Goal: Navigation & Orientation: Understand site structure

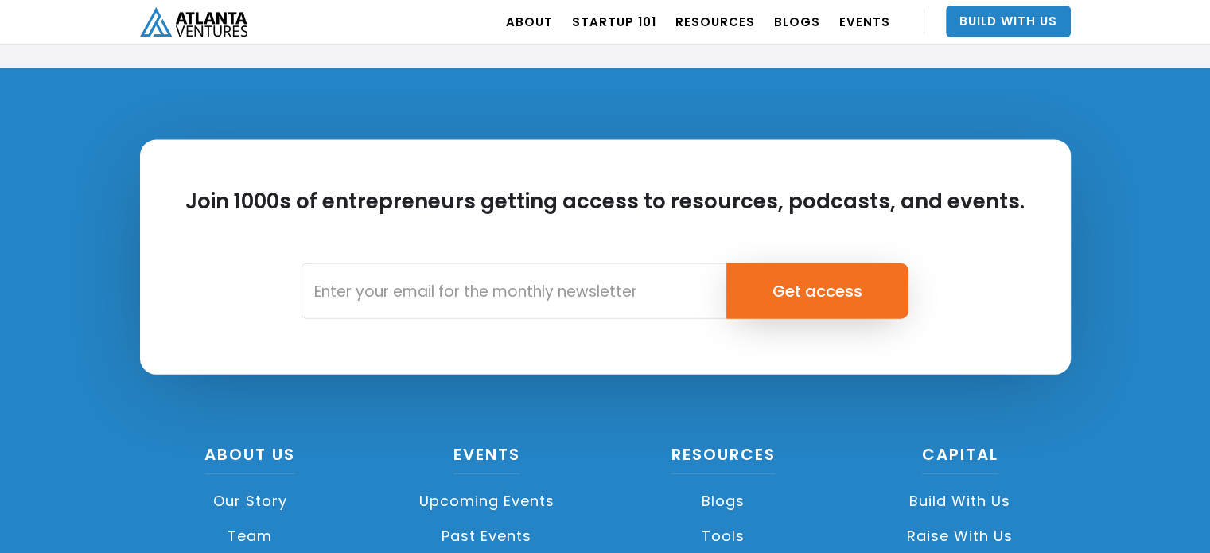
scroll to position [3855, 0]
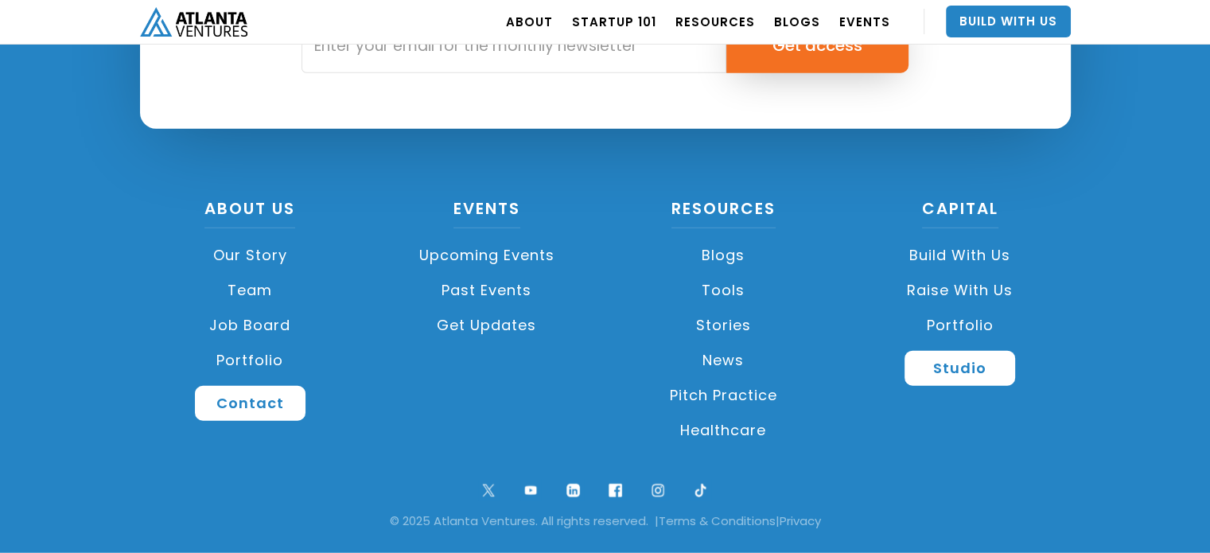
click at [262, 257] on link "Our Story" at bounding box center [250, 255] width 221 height 35
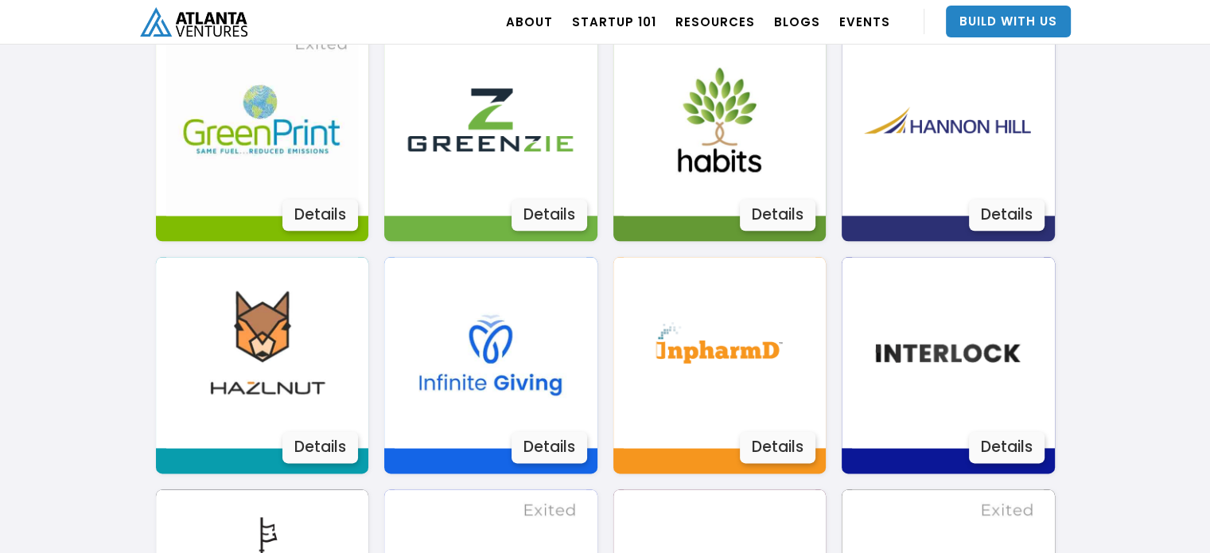
scroll to position [1868, 0]
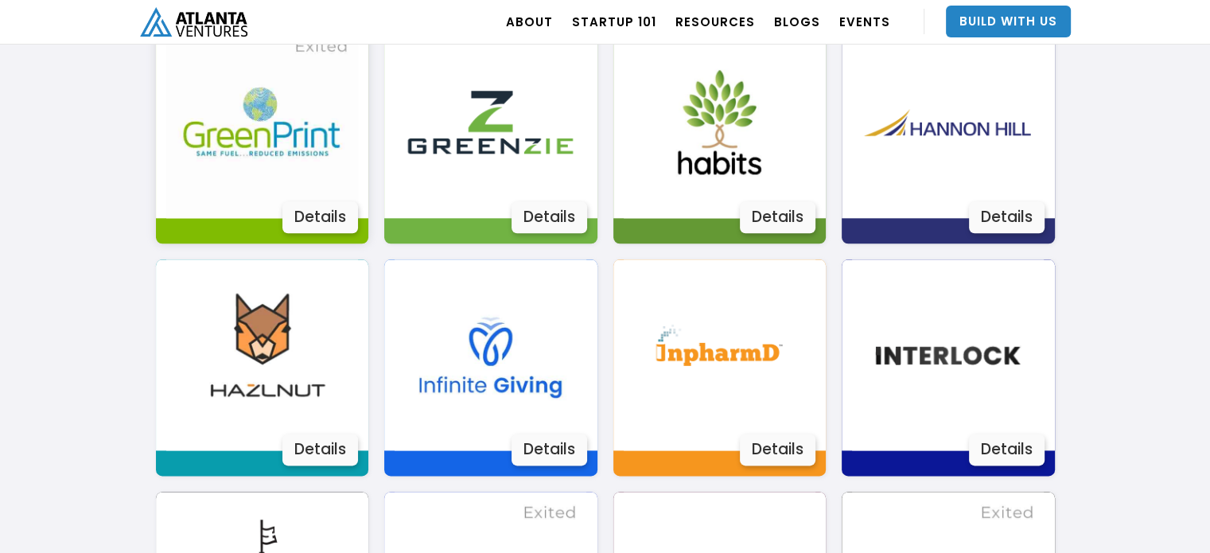
click at [318, 216] on div "Details" at bounding box center [320, 217] width 76 height 32
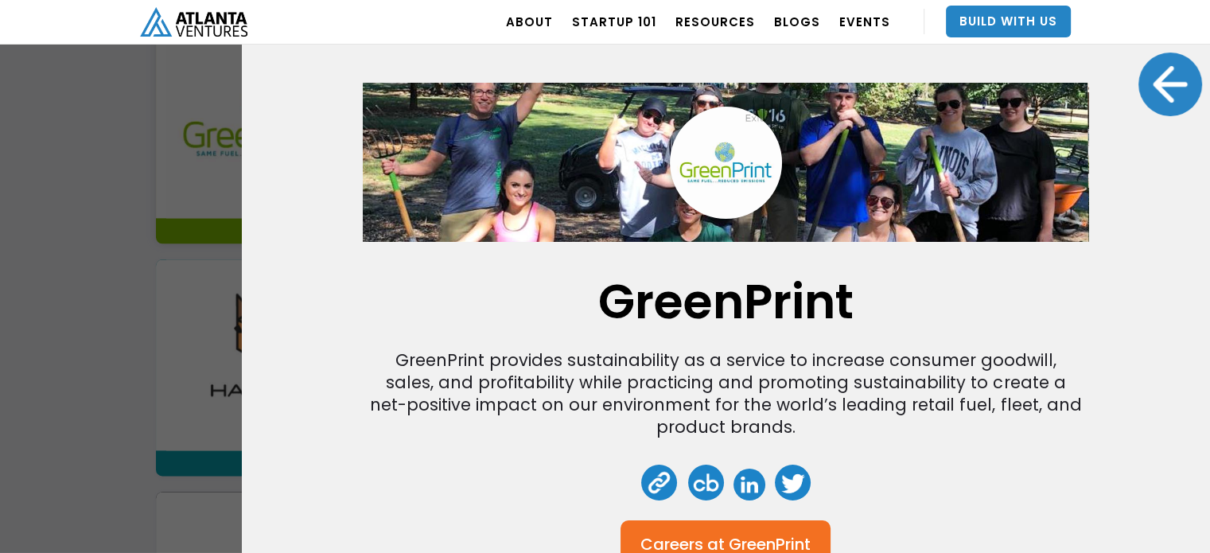
click at [151, 359] on div "GreenPrint GreenPrint provides sustainability as a service to increase consumer…" at bounding box center [605, 276] width 1210 height 553
click at [1179, 75] on div at bounding box center [1171, 85] width 64 height 64
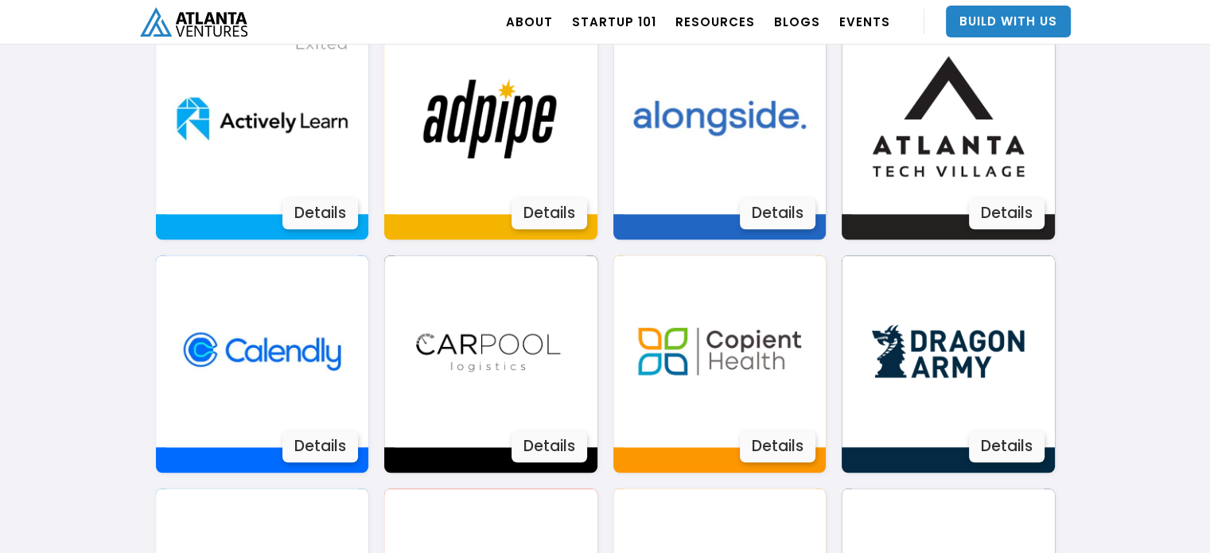
scroll to position [1171, 0]
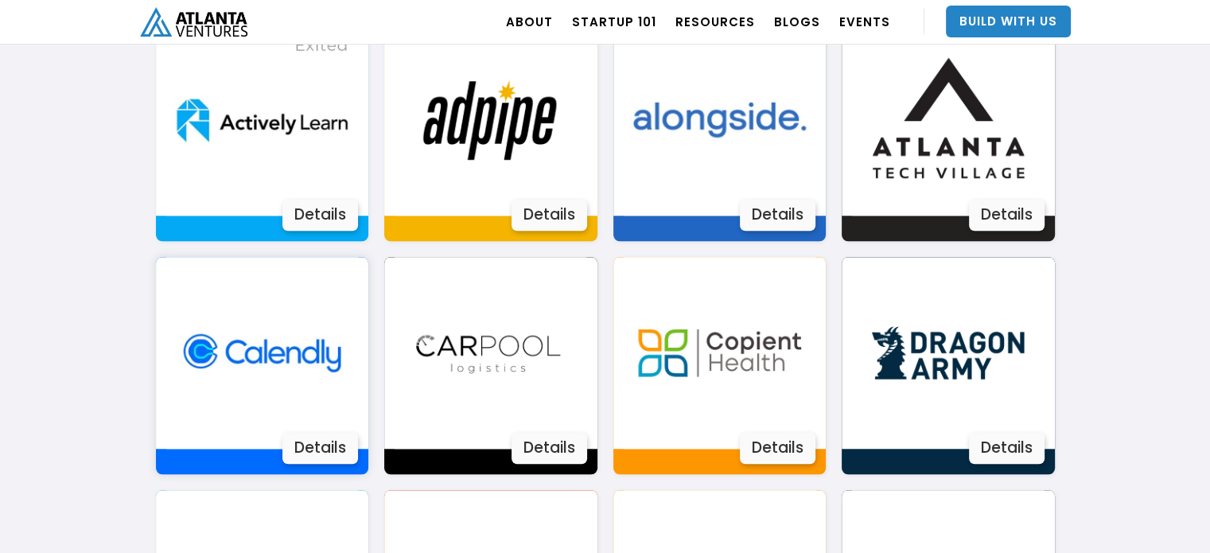
click at [317, 448] on div "Details" at bounding box center [320, 448] width 76 height 32
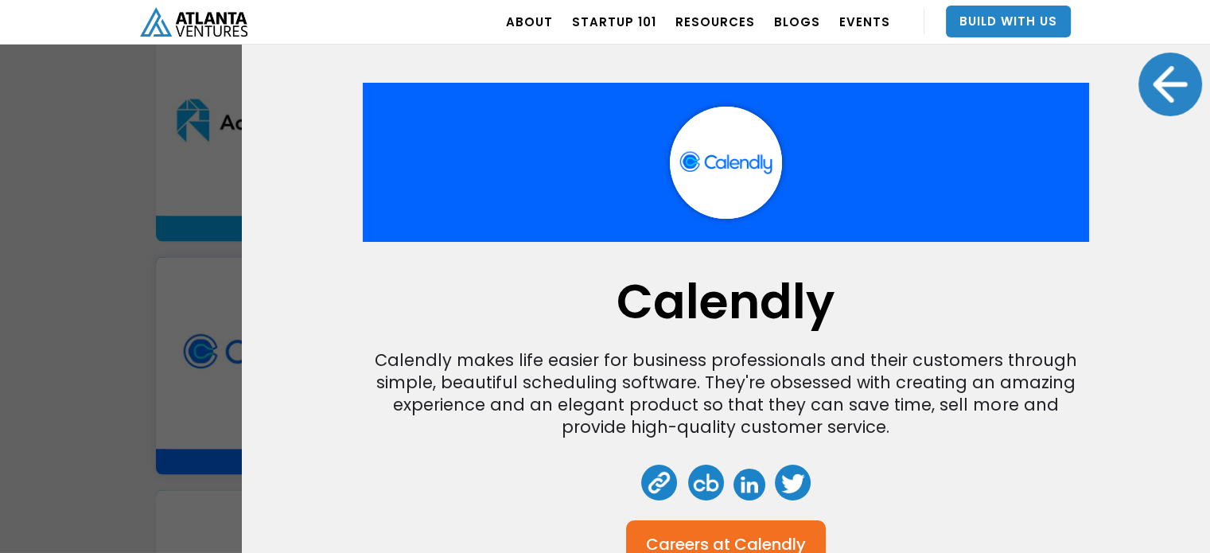
click at [1168, 72] on div at bounding box center [1171, 85] width 64 height 64
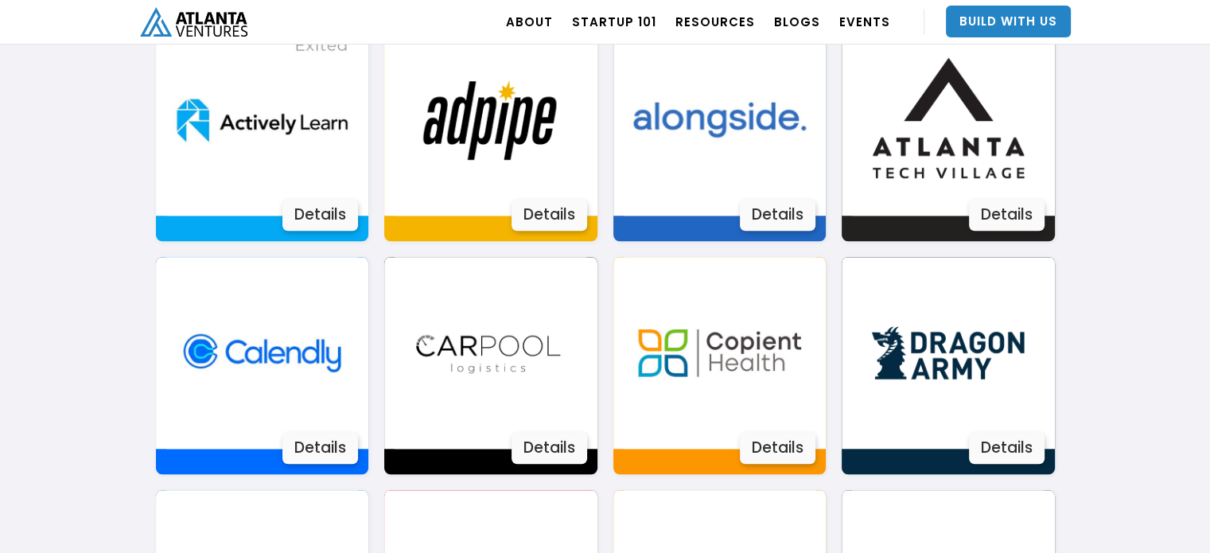
click at [177, 25] on img "home" at bounding box center [193, 21] width 107 height 29
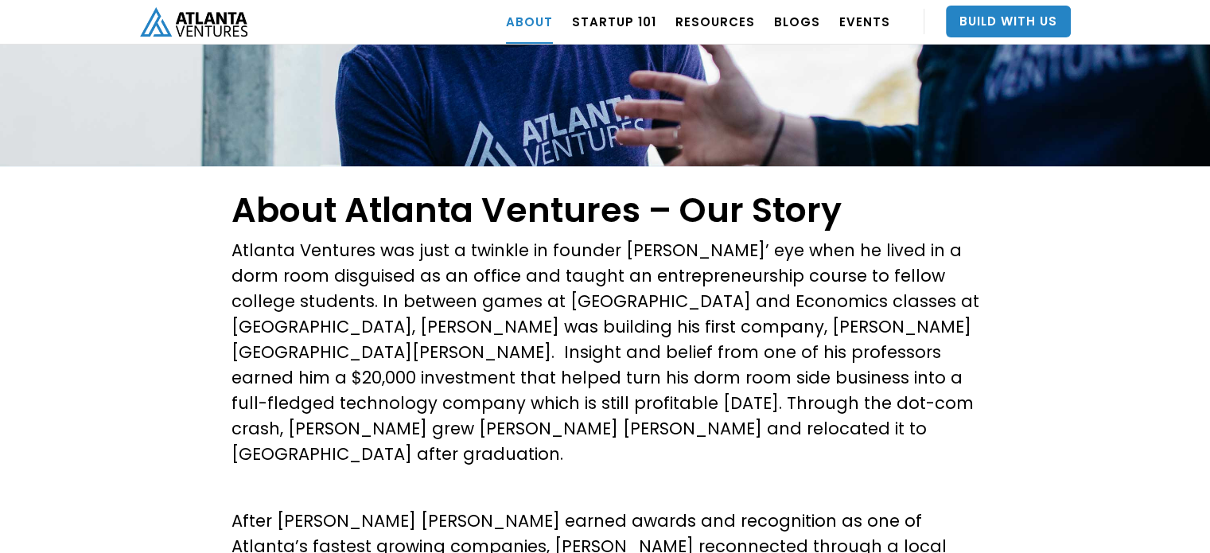
scroll to position [283, 0]
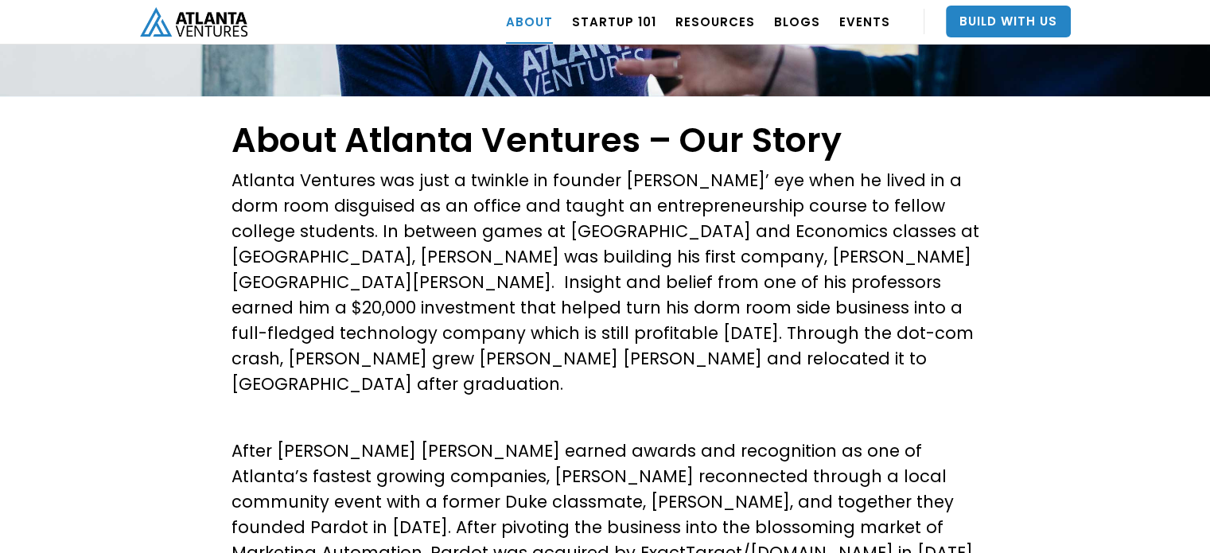
click at [579, 438] on p "After Hannon Hill earned awards and recognition as one of Atlanta’s fastest gro…" at bounding box center [606, 514] width 748 height 153
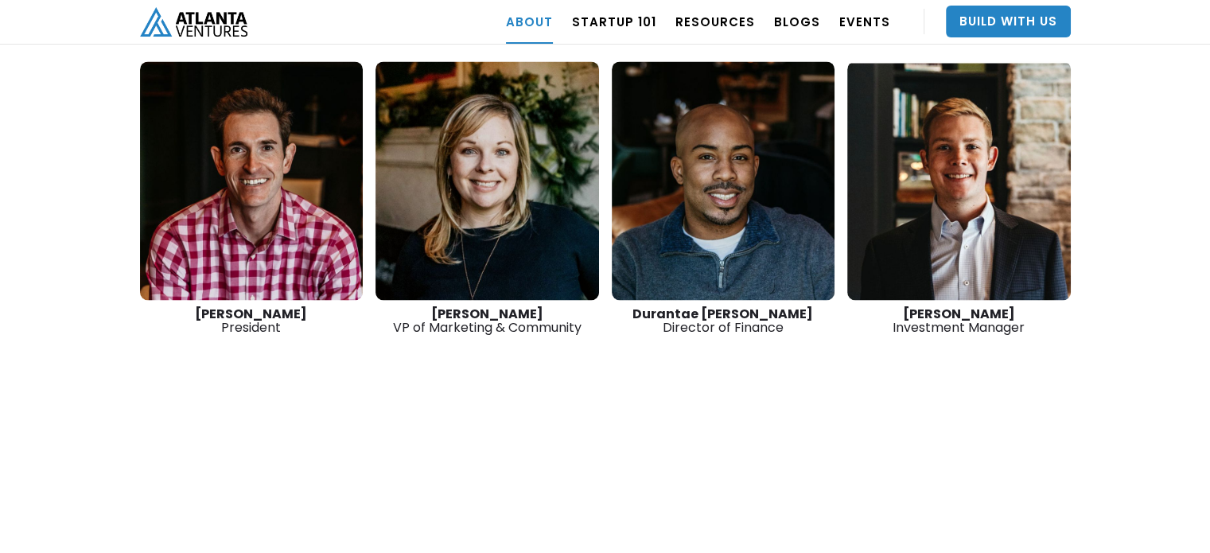
scroll to position [2610, 0]
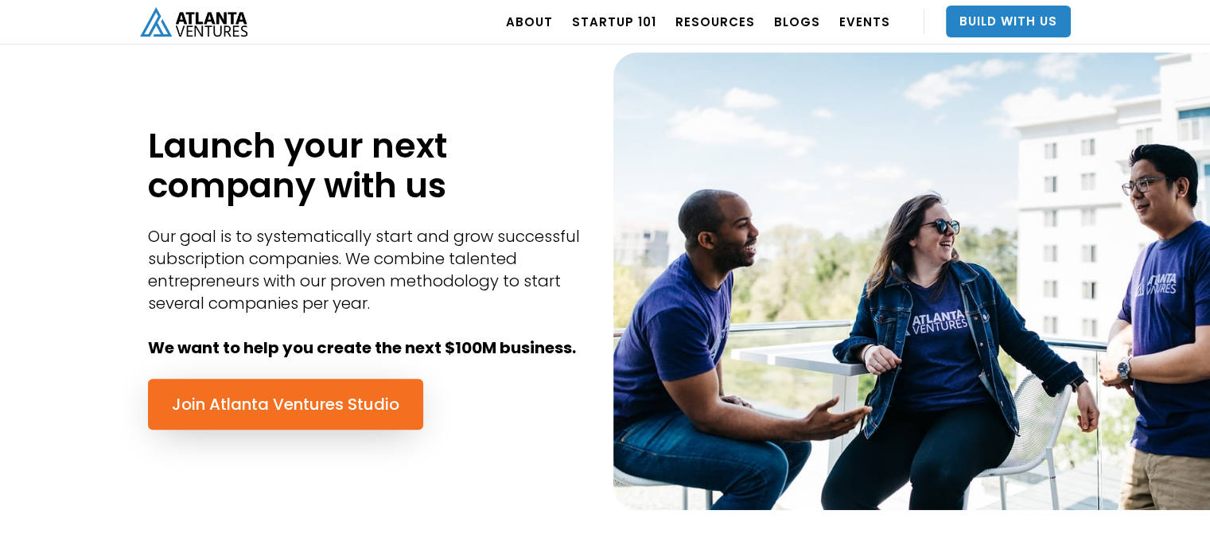
scroll to position [667, 0]
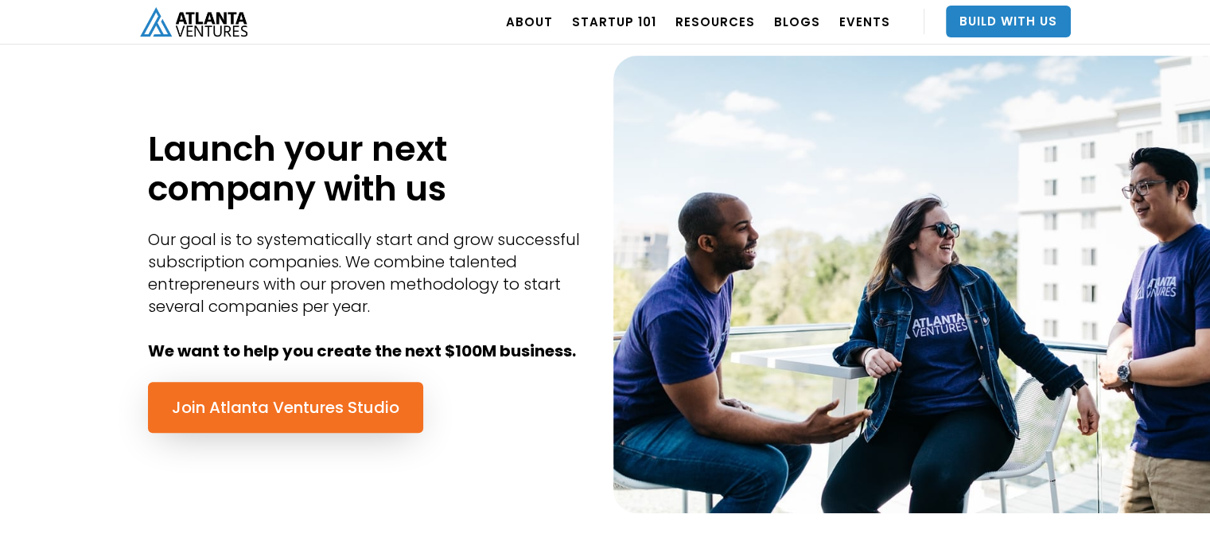
click at [83, 363] on div "Launch your next company with us Our goal is to systematically start and grow s…" at bounding box center [605, 307] width 1210 height 603
